Goal: Browse casually

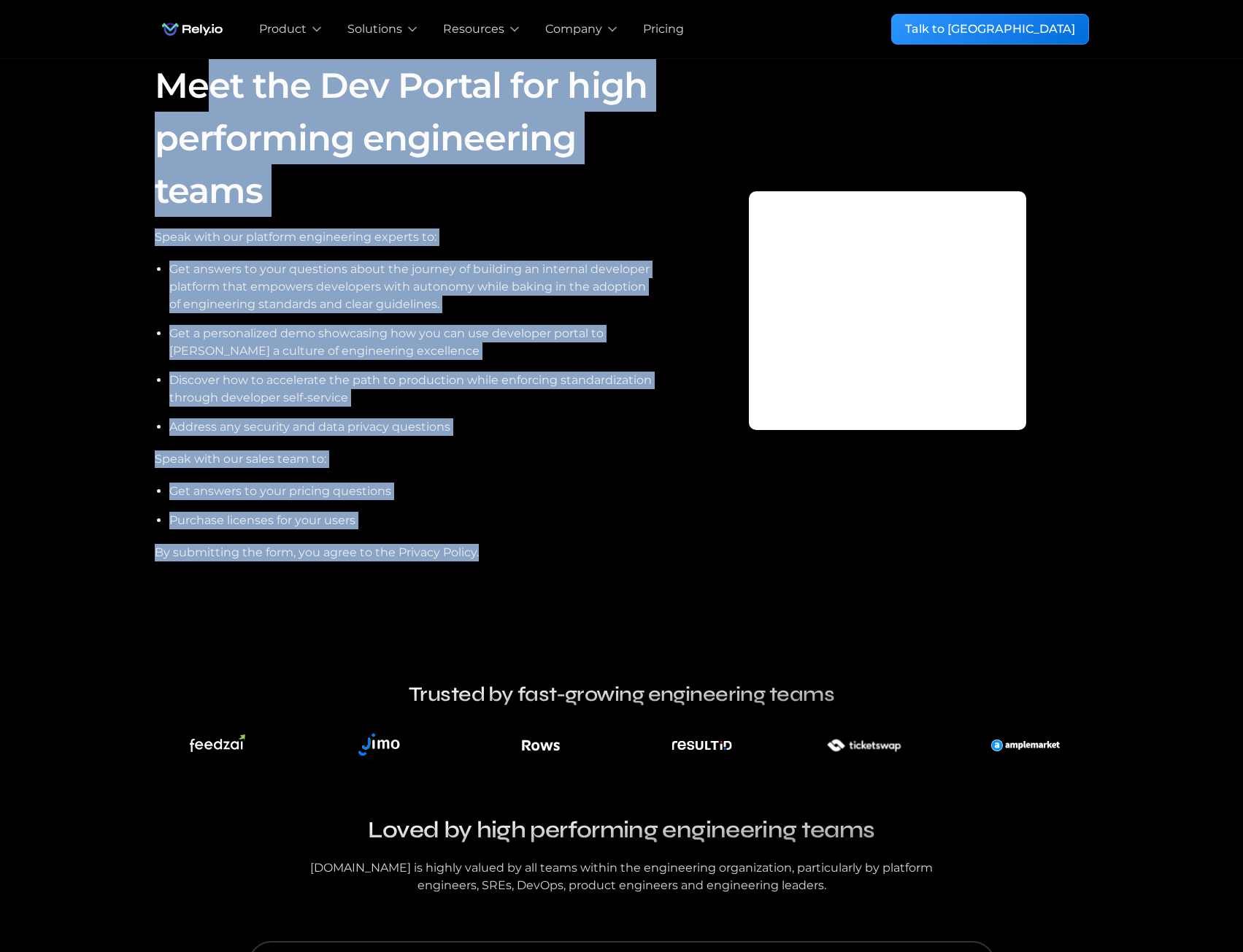
drag, startPoint x: 200, startPoint y: 77, endPoint x: 687, endPoint y: 83, distance: 487.0
click at [687, 83] on div "Meet the Dev Portal for high performing engineering teams Speak with our platfo…" at bounding box center [622, 310] width 935 height 502
